Goal: Information Seeking & Learning: Learn about a topic

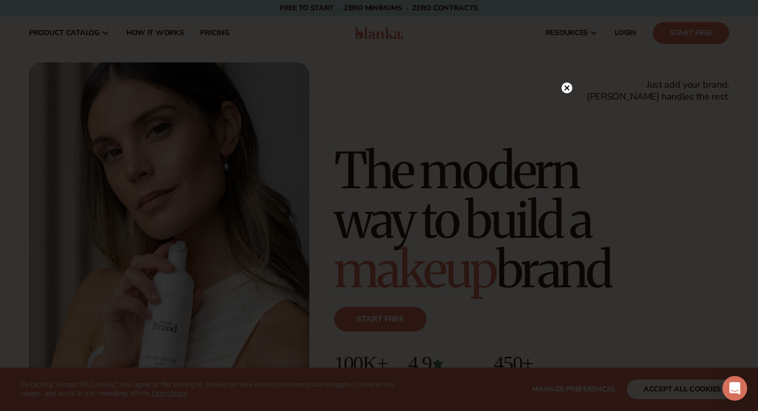
click at [567, 89] on icon at bounding box center [566, 88] width 5 height 5
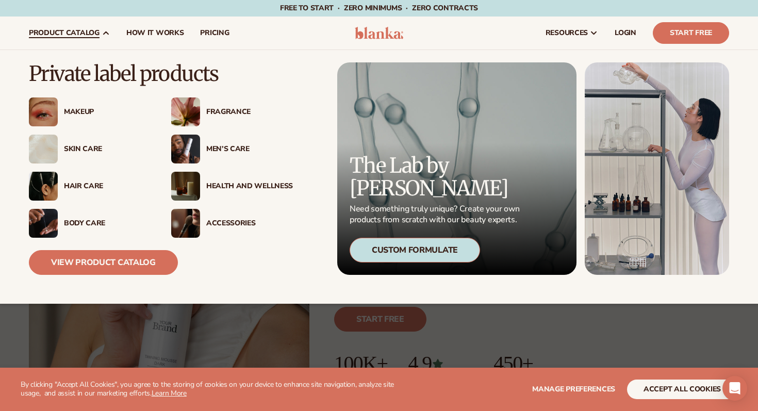
click at [88, 109] on div "Makeup" at bounding box center [107, 112] width 87 height 9
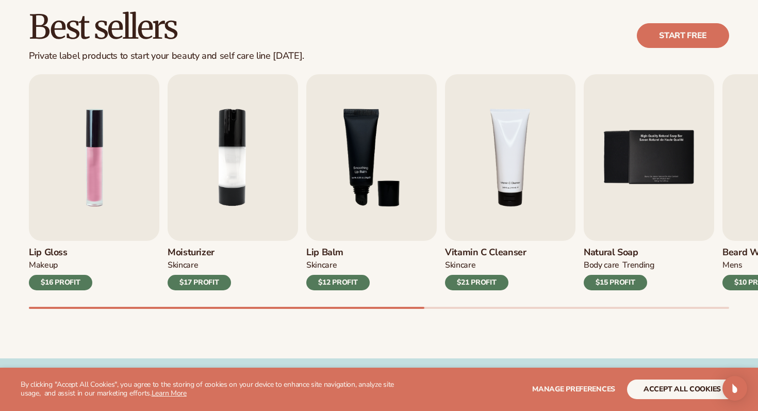
scroll to position [299, 0]
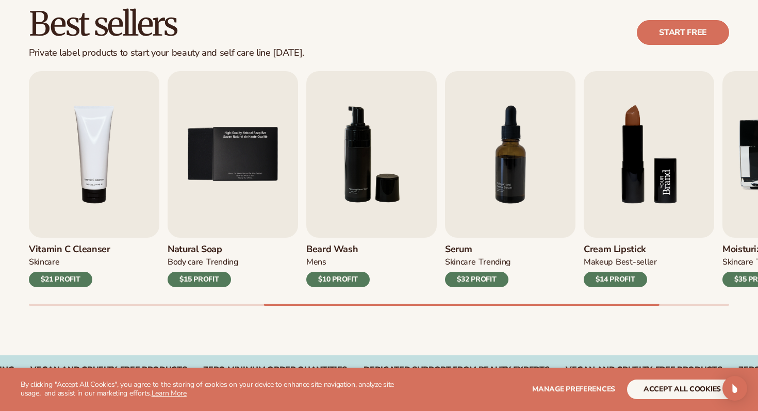
click at [632, 171] on img "8 / 9" at bounding box center [649, 154] width 130 height 166
click at [631, 248] on h3 "Cream Lipstick" at bounding box center [620, 249] width 73 height 11
click at [641, 183] on img "8 / 9" at bounding box center [649, 154] width 130 height 166
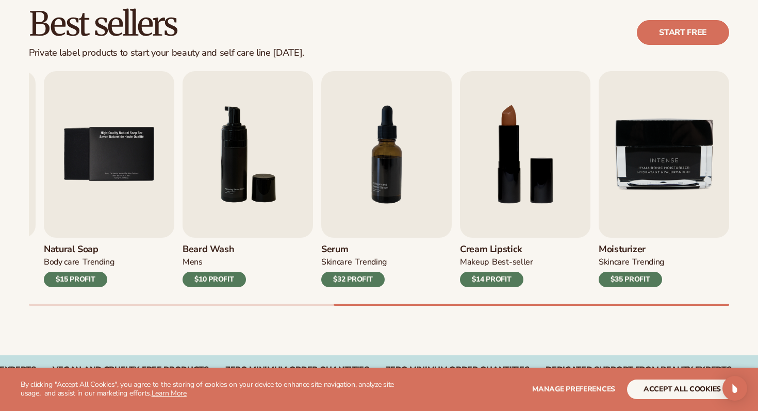
click at [498, 276] on div "$14 PROFIT" at bounding box center [491, 279] width 63 height 15
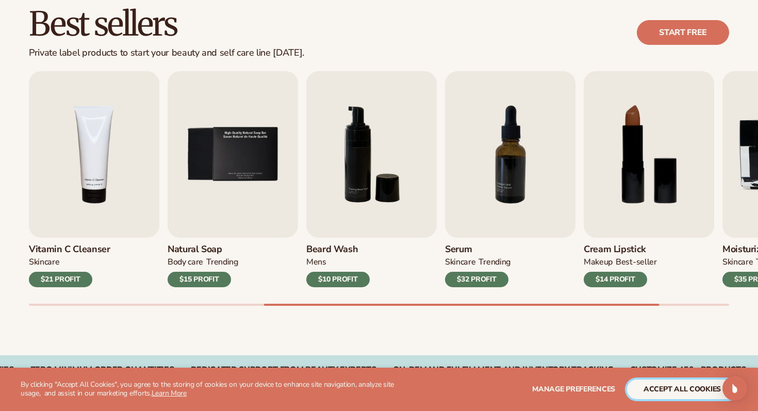
click at [667, 388] on button "accept all cookies" at bounding box center [682, 389] width 110 height 20
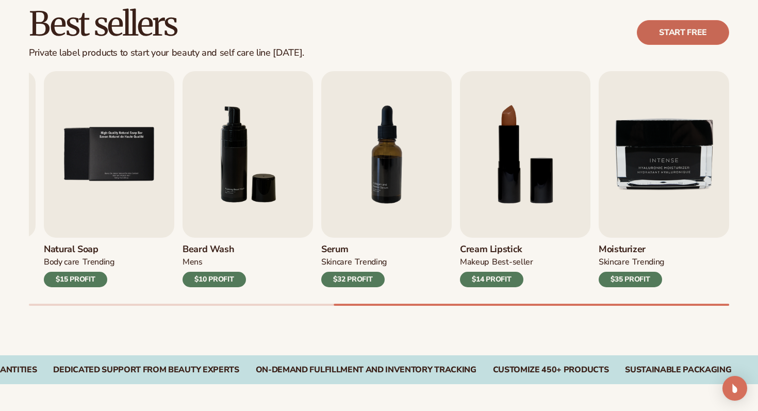
click at [688, 31] on link "Start free" at bounding box center [683, 32] width 92 height 25
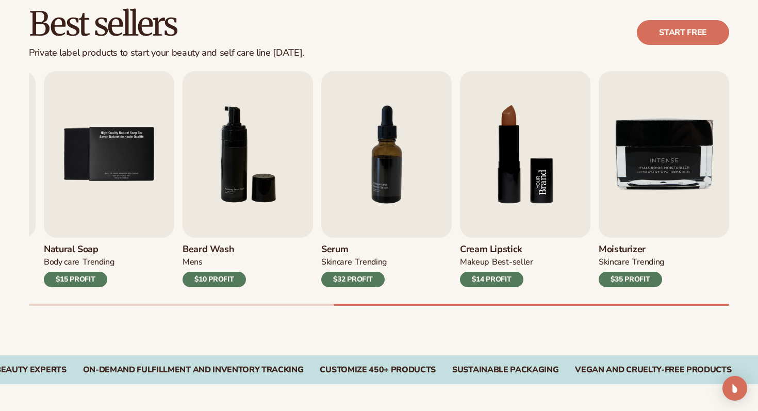
click at [533, 170] on img "8 / 9" at bounding box center [525, 154] width 130 height 166
click at [513, 277] on div "$14 PROFIT" at bounding box center [491, 279] width 63 height 15
click at [503, 212] on img "8 / 9" at bounding box center [525, 154] width 130 height 166
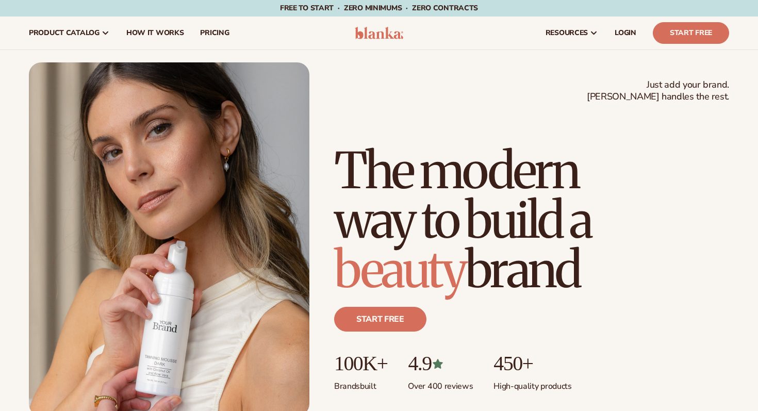
scroll to position [2, 0]
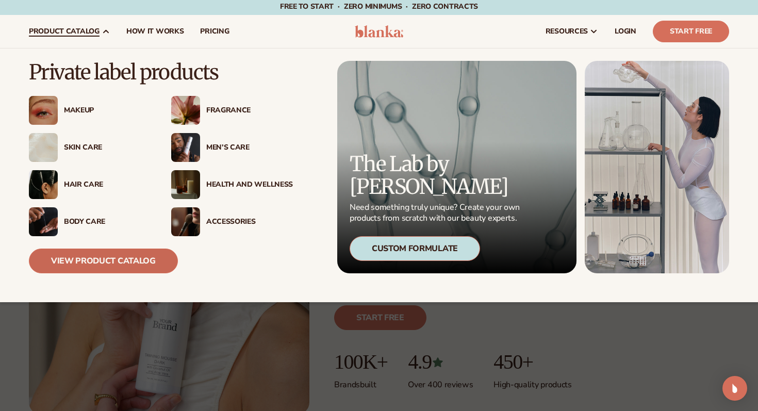
click at [108, 259] on link "View Product Catalog" at bounding box center [103, 260] width 149 height 25
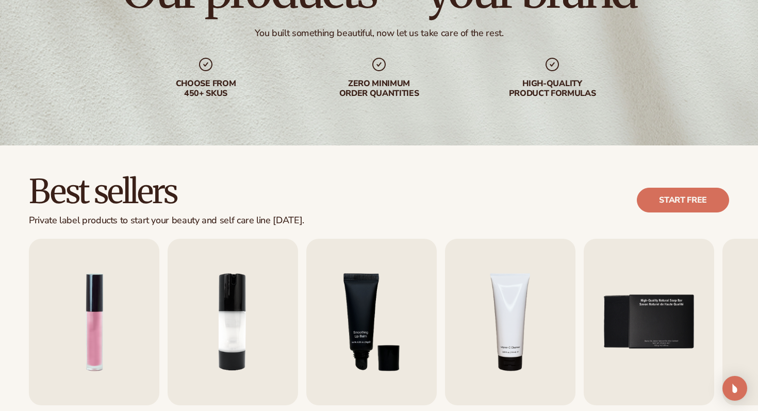
scroll to position [132, 0]
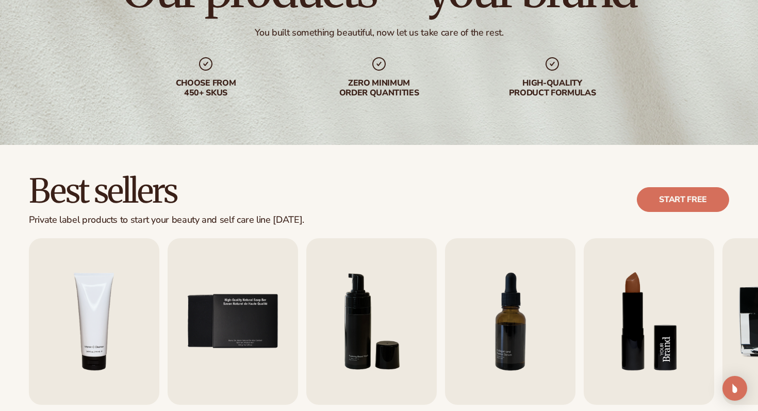
click at [632, 306] on img "8 / 9" at bounding box center [649, 321] width 130 height 166
click at [650, 341] on img "8 / 9" at bounding box center [649, 321] width 130 height 166
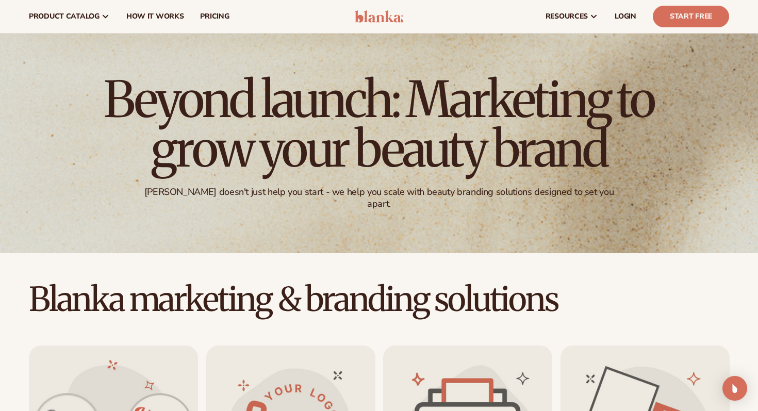
scroll to position [18, 0]
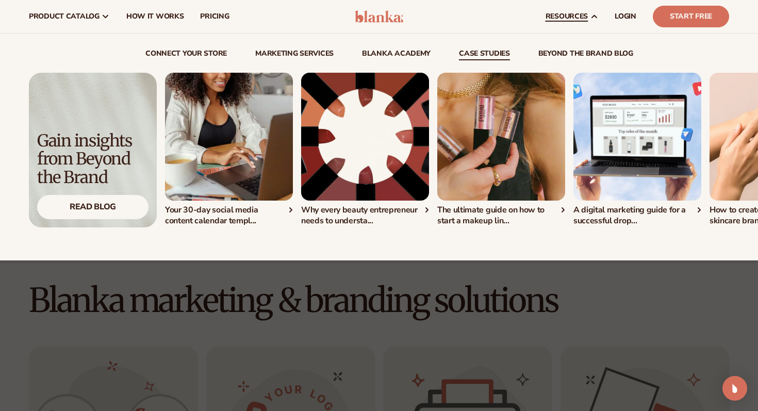
click at [493, 53] on link "case studies" at bounding box center [484, 55] width 51 height 10
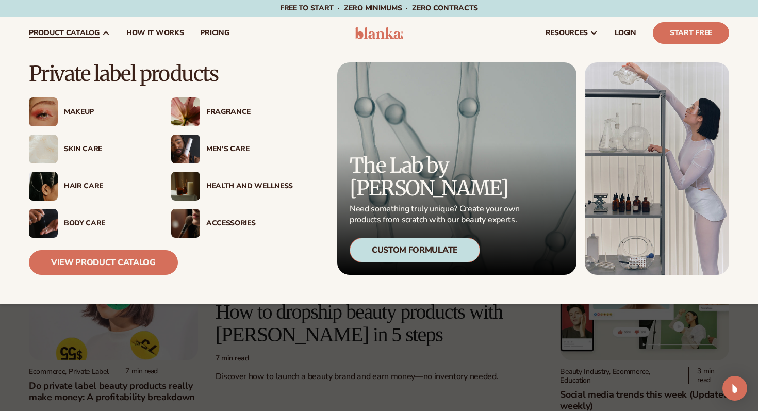
click at [265, 185] on div "Health And Wellness" at bounding box center [249, 186] width 87 height 9
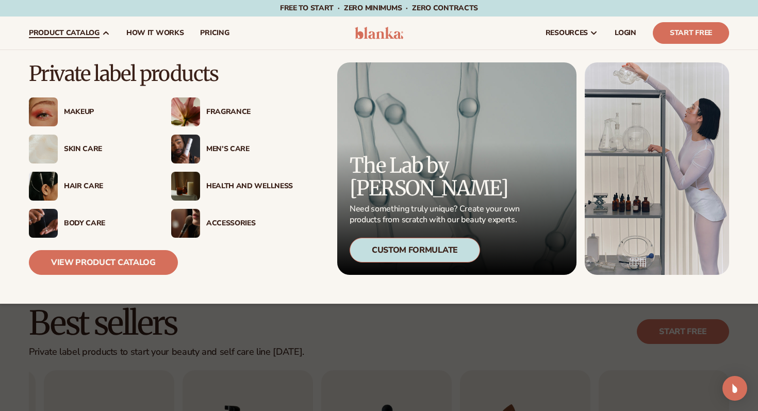
click at [240, 108] on div "Fragrance" at bounding box center [249, 112] width 87 height 9
click at [114, 261] on link "View Product Catalog" at bounding box center [103, 262] width 149 height 25
